Goal: Navigation & Orientation: Find specific page/section

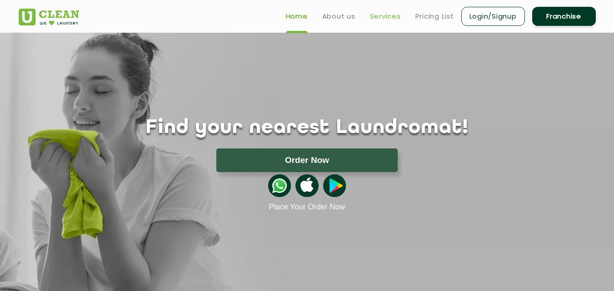
click at [383, 16] on link "Services" at bounding box center [385, 16] width 31 height 11
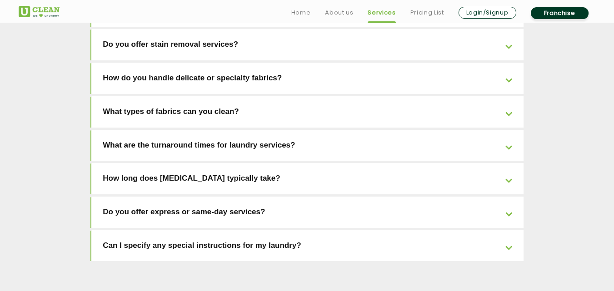
scroll to position [2107, 0]
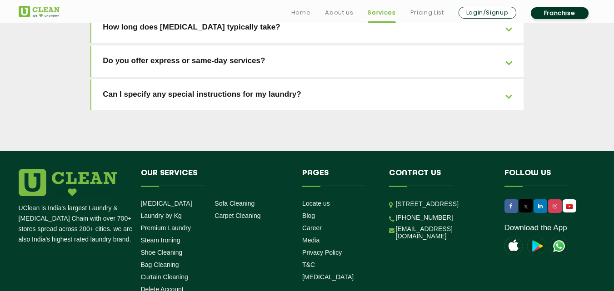
drag, startPoint x: 455, startPoint y: 128, endPoint x: 491, endPoint y: 155, distance: 44.6
click at [491, 169] on li "Contact us [STREET_ADDRESS] [PHONE_NUMBER] [EMAIL_ADDRESS][DOMAIN_NAME]" at bounding box center [439, 206] width 115 height 75
click at [454, 204] on div "UClean is India's largest Laundry & [MEDICAL_DATA] Chain with over 700+ stores …" at bounding box center [307, 233] width 591 height 128
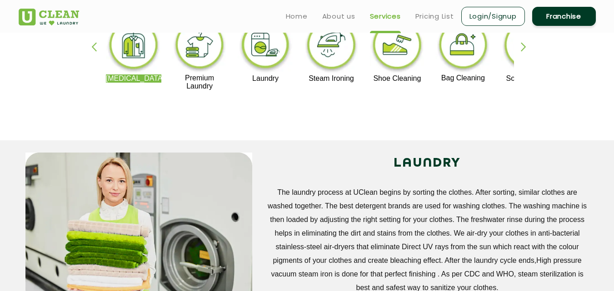
scroll to position [0, 0]
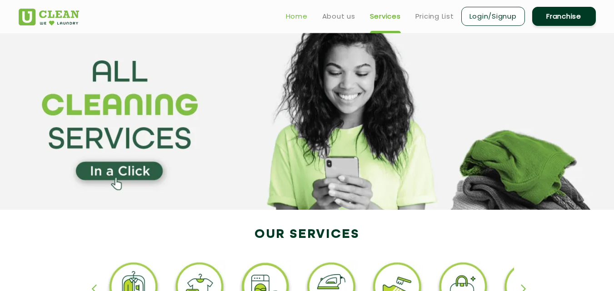
click at [296, 15] on link "Home" at bounding box center [297, 16] width 22 height 11
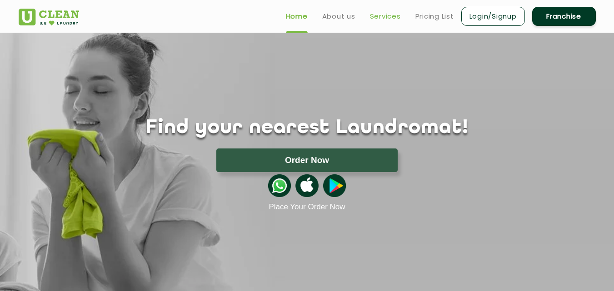
click at [387, 12] on link "Services" at bounding box center [385, 16] width 31 height 11
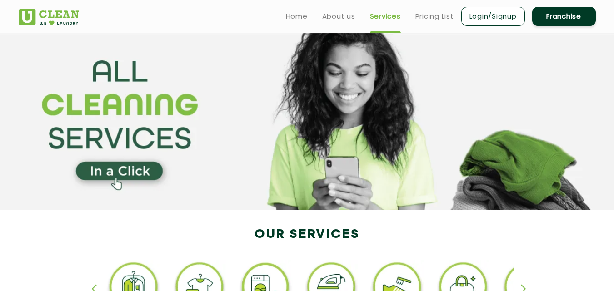
click at [392, 20] on link "Services" at bounding box center [385, 16] width 31 height 11
